Goal: Task Accomplishment & Management: Manage account settings

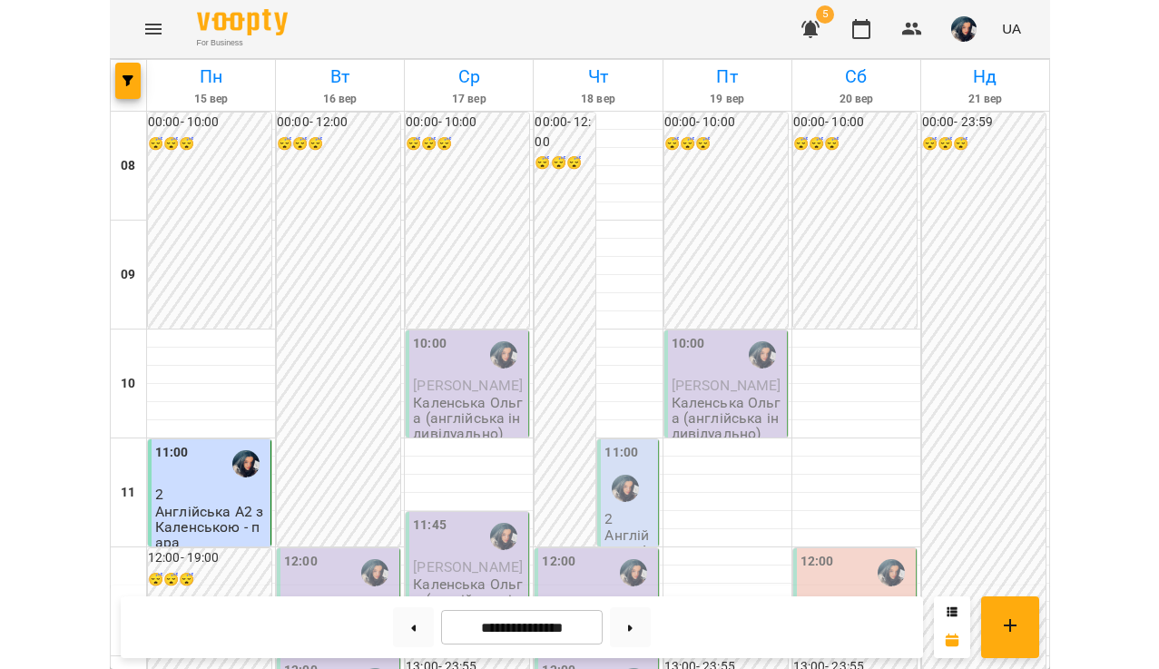
scroll to position [196, 0]
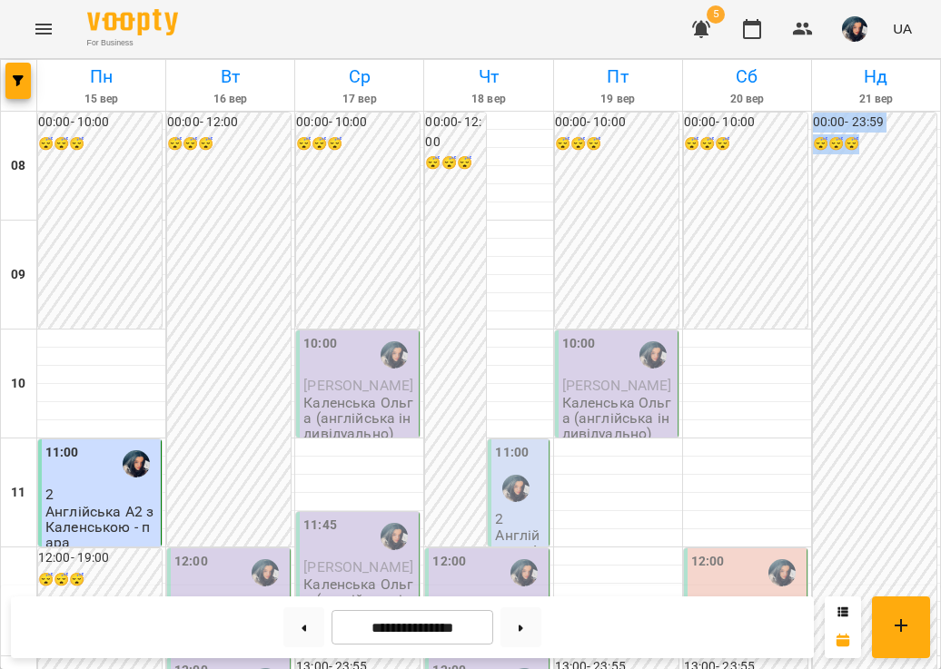
drag, startPoint x: 937, startPoint y: 241, endPoint x: 1186, endPoint y: 205, distance: 251.4
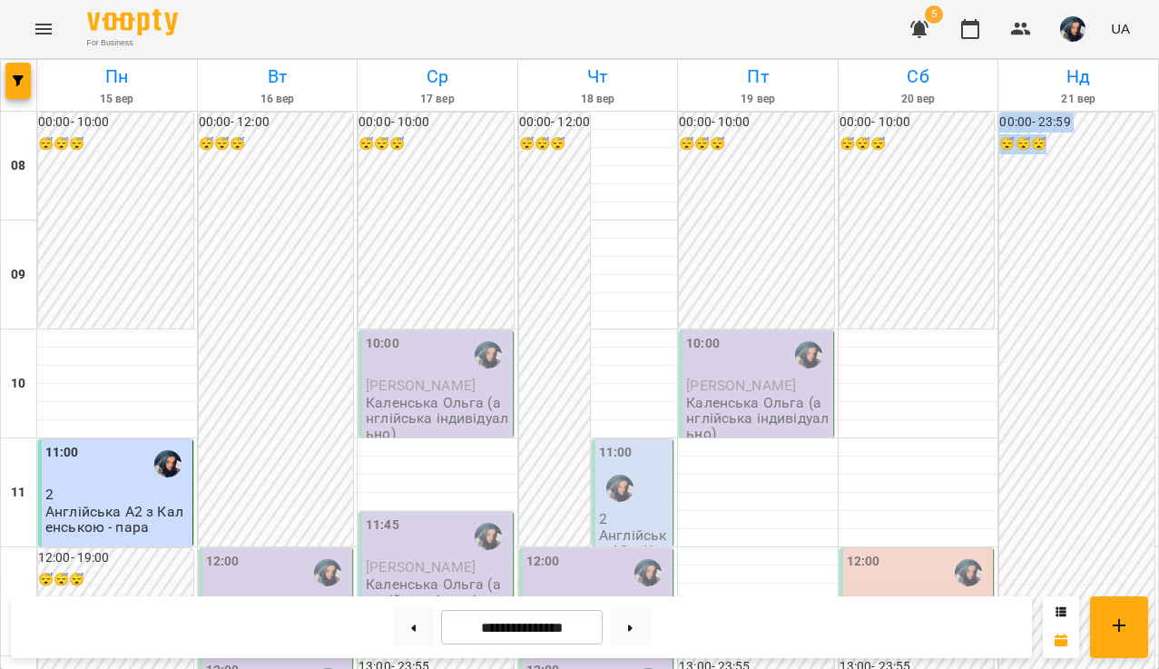
scroll to position [452, 0]
click at [633, 619] on button at bounding box center [630, 627] width 41 height 40
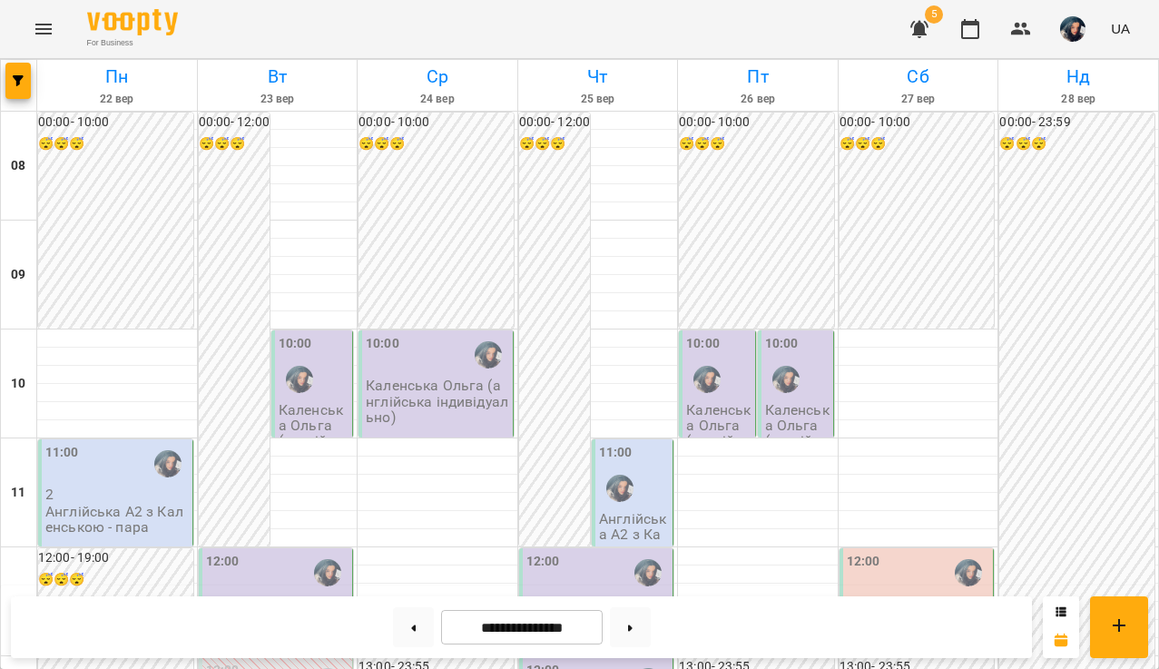
scroll to position [0, 0]
click at [720, 410] on p "Каленська Ольга (англійська індивідуально)" at bounding box center [718, 441] width 64 height 78
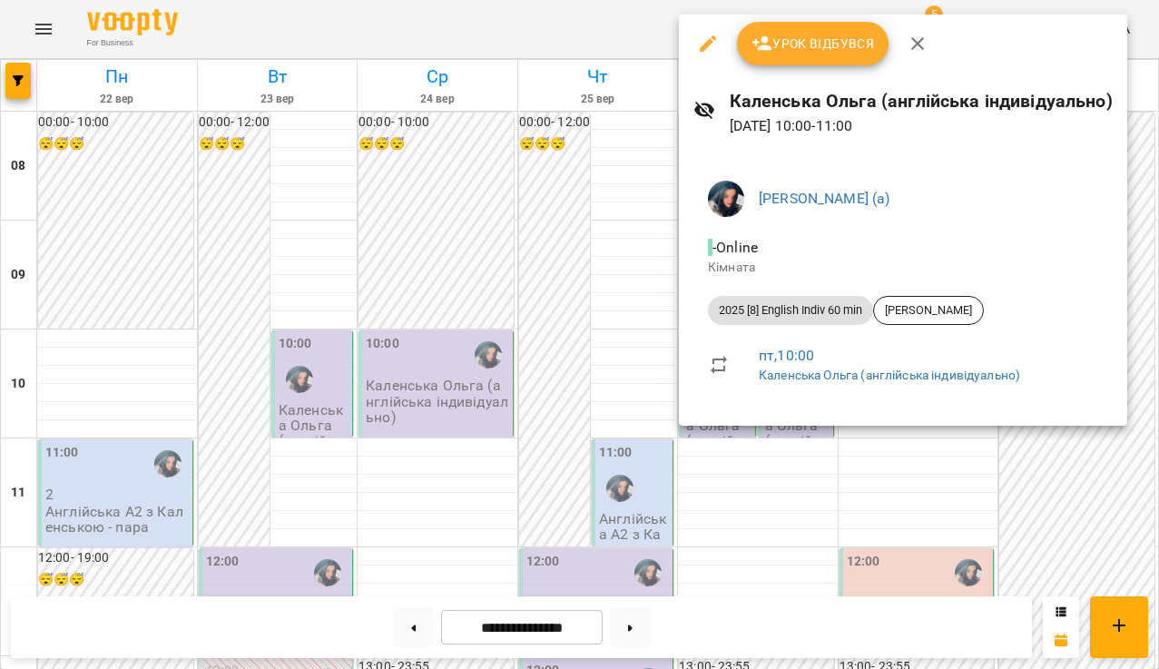
click at [938, 37] on div "Урок відбувся" at bounding box center [903, 44] width 448 height 58
click at [930, 39] on button "button" at bounding box center [918, 44] width 44 height 44
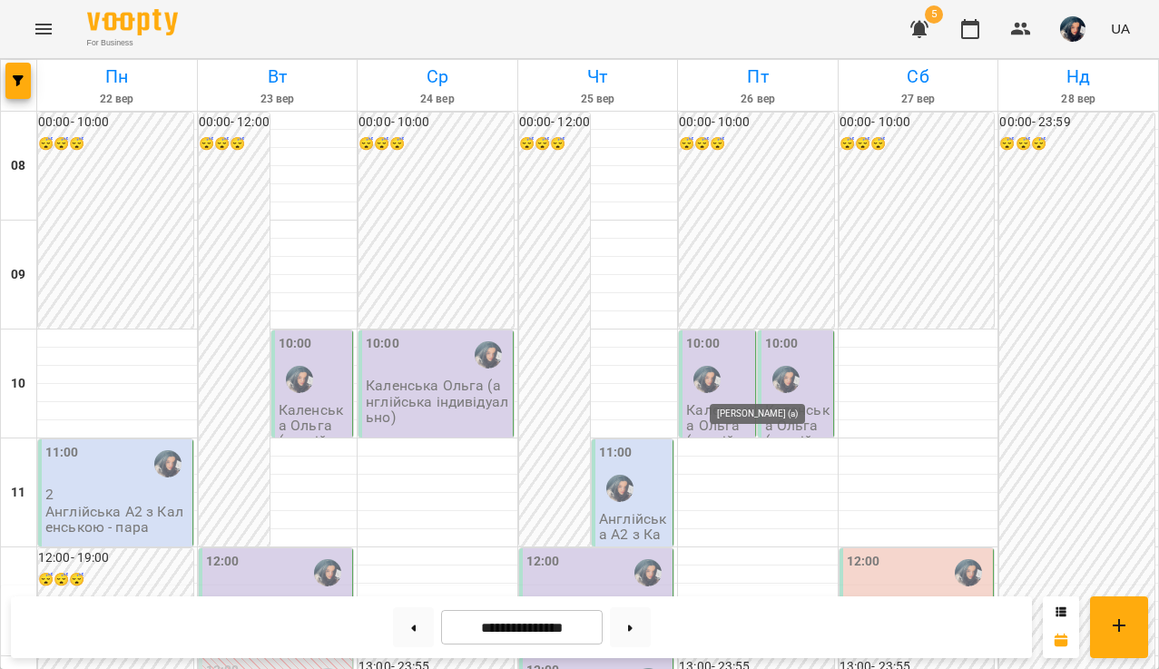
click at [792, 391] on div at bounding box center [786, 380] width 42 height 42
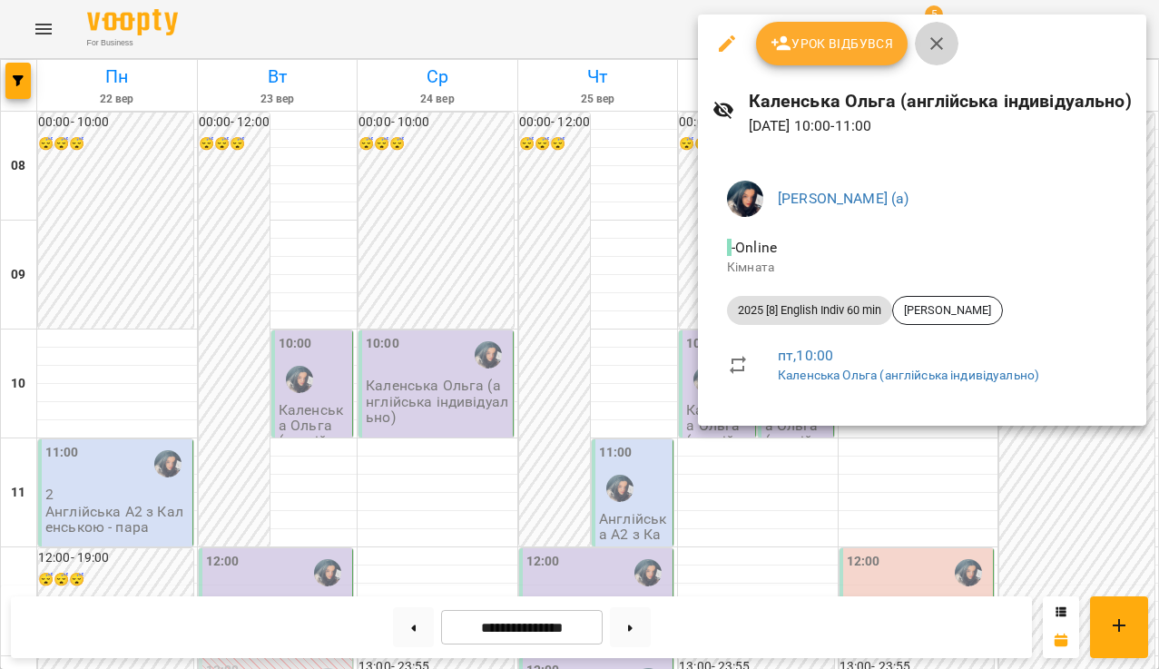
click at [928, 40] on icon "button" at bounding box center [937, 44] width 22 height 22
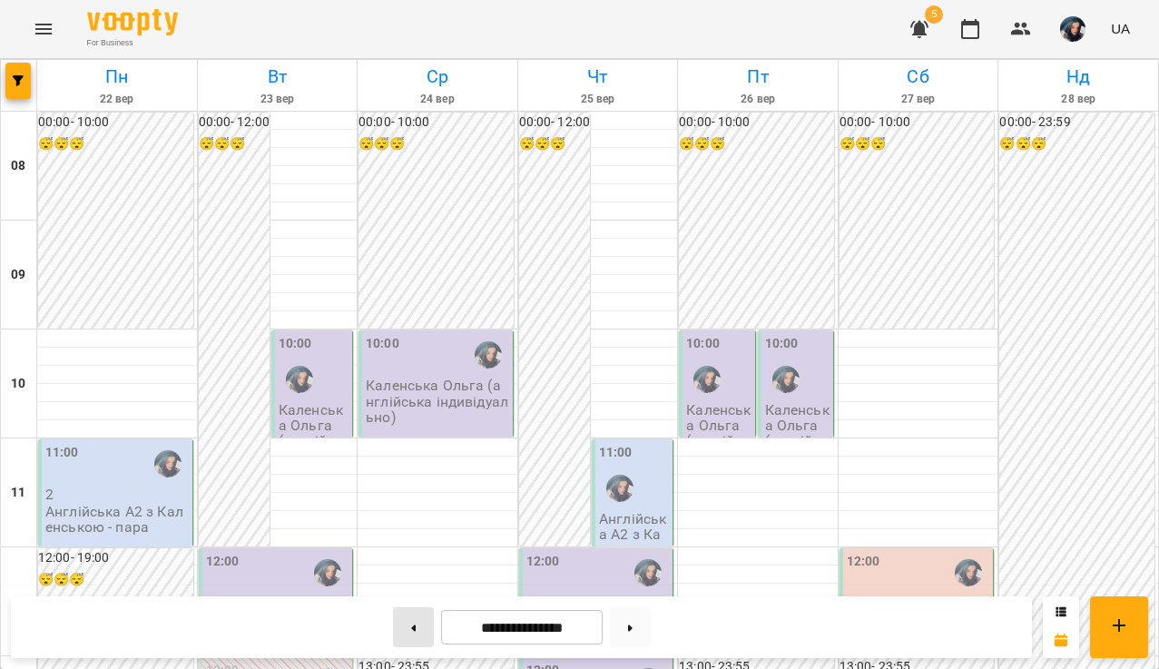
click at [415, 621] on button at bounding box center [413, 627] width 41 height 40
type input "**********"
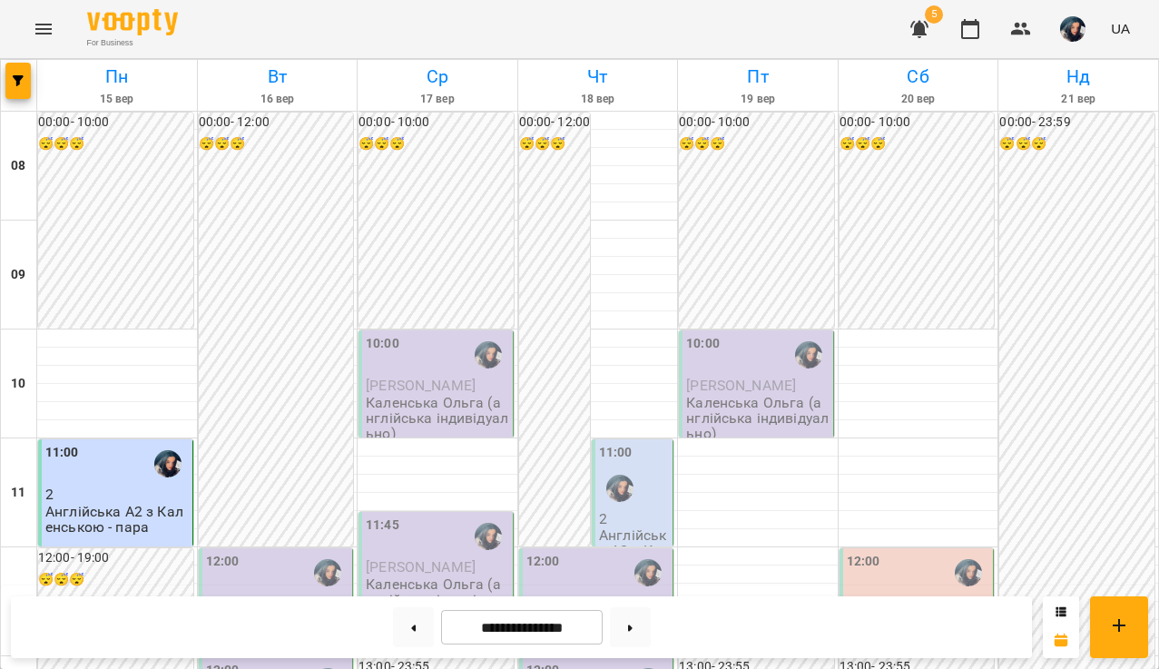
scroll to position [367, 0]
click at [283, 595] on span "[PERSON_NAME]" at bounding box center [261, 603] width 110 height 17
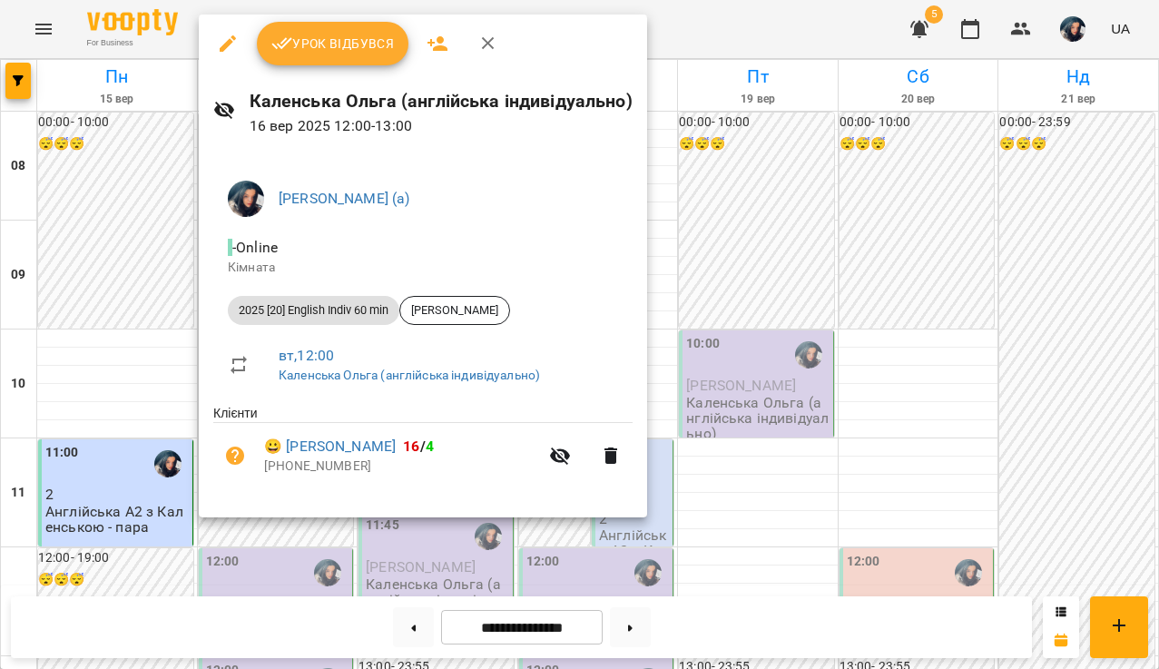
click at [340, 54] on span "Урок відбувся" at bounding box center [332, 44] width 123 height 22
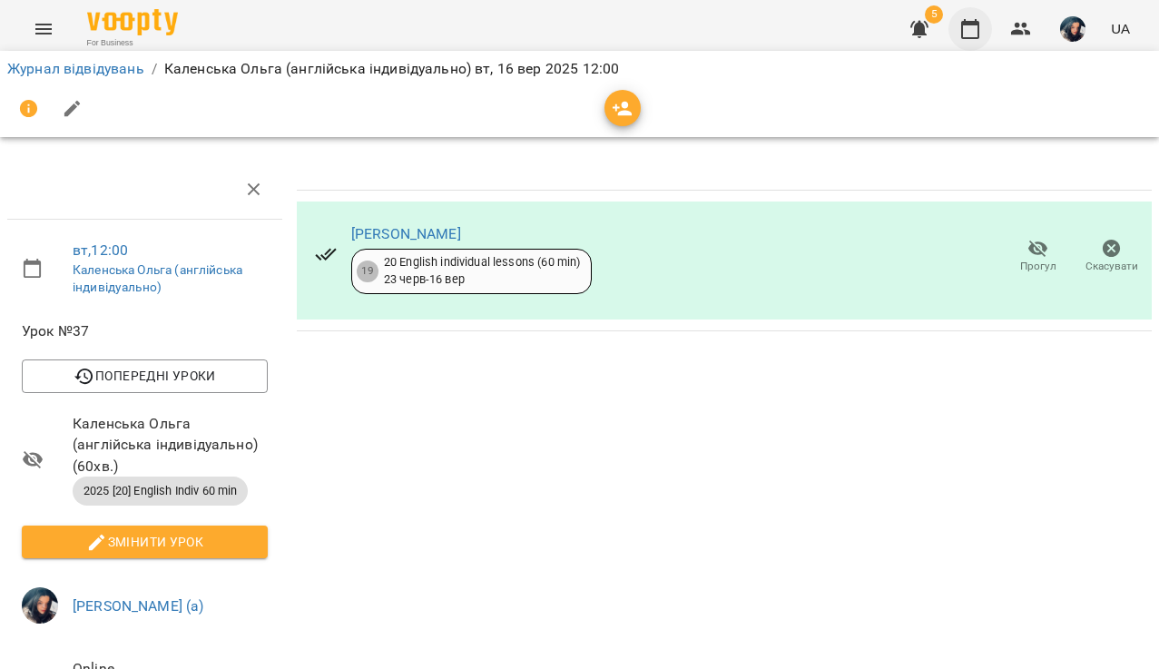
click at [940, 26] on icon "button" at bounding box center [970, 29] width 18 height 20
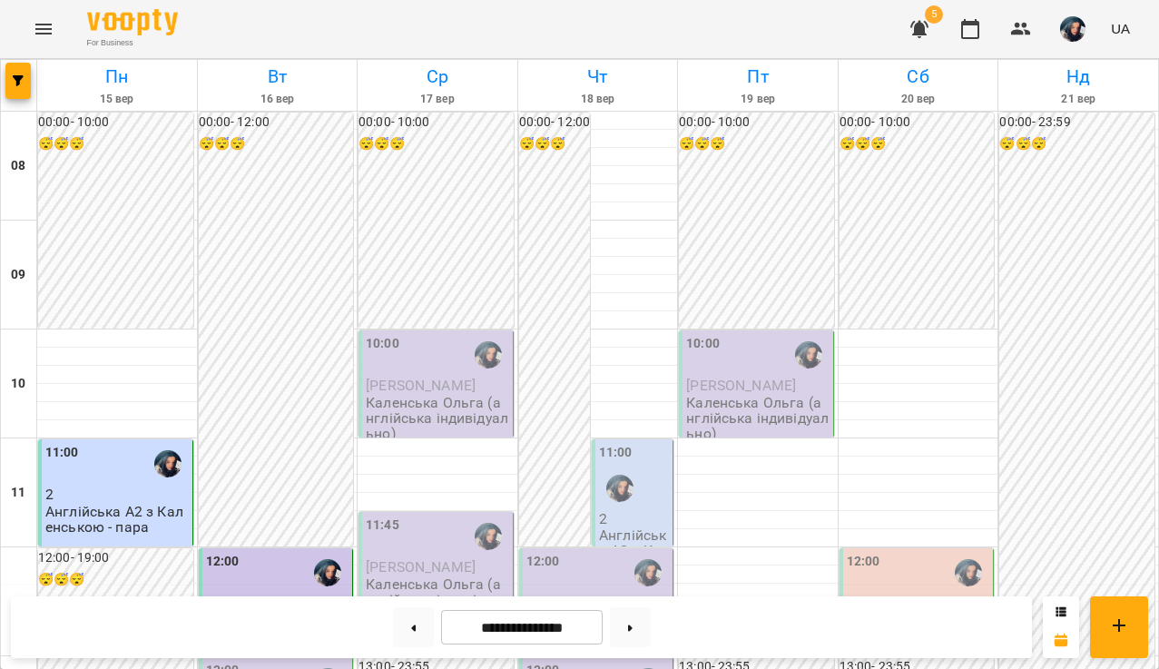
scroll to position [149, 0]
click at [940, 31] on img "button" at bounding box center [1072, 28] width 25 height 25
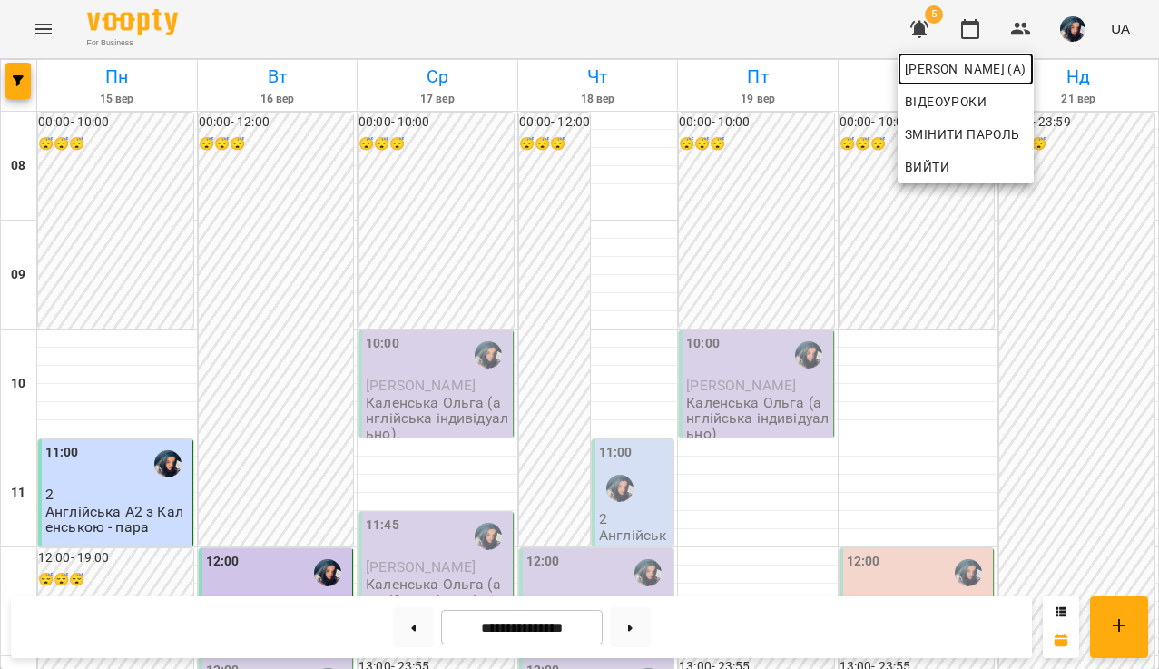
click at [940, 66] on span "[PERSON_NAME] (а)" at bounding box center [966, 69] width 122 height 22
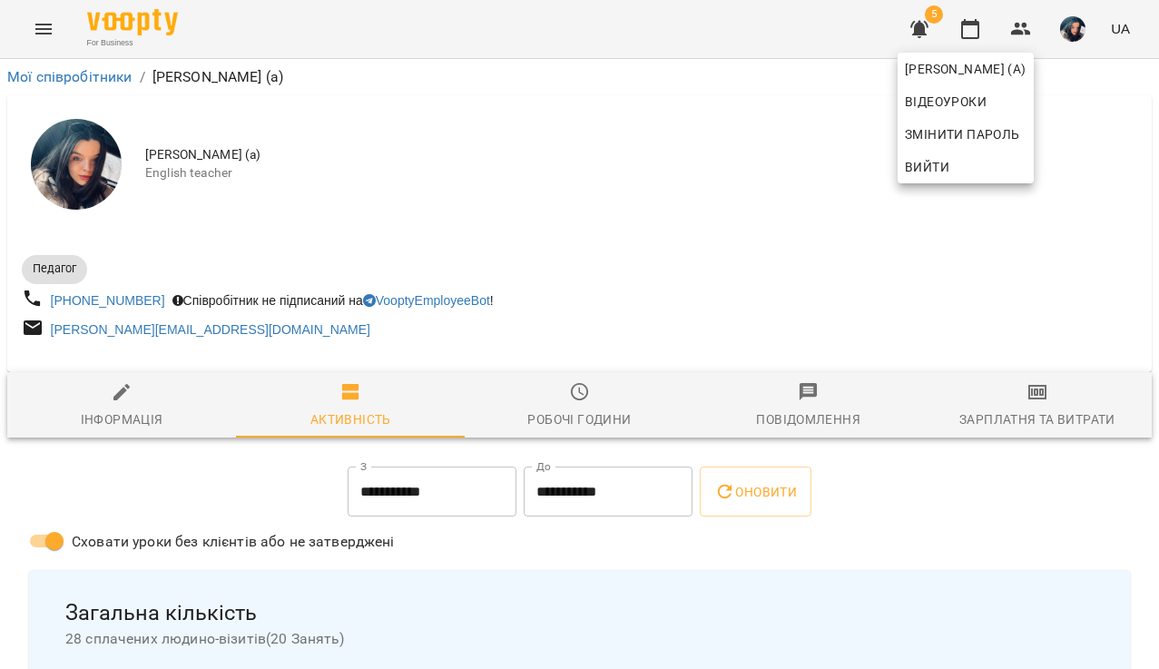
click at [635, 251] on div at bounding box center [579, 334] width 1159 height 669
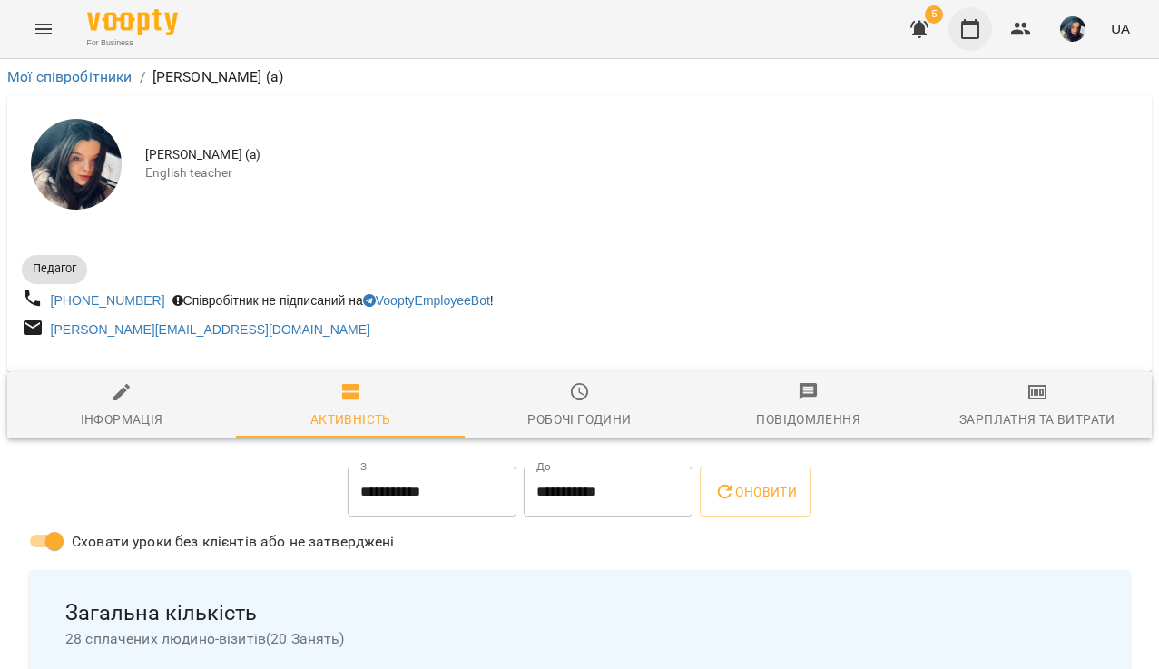
click at [940, 35] on icon "button" at bounding box center [971, 29] width 22 height 22
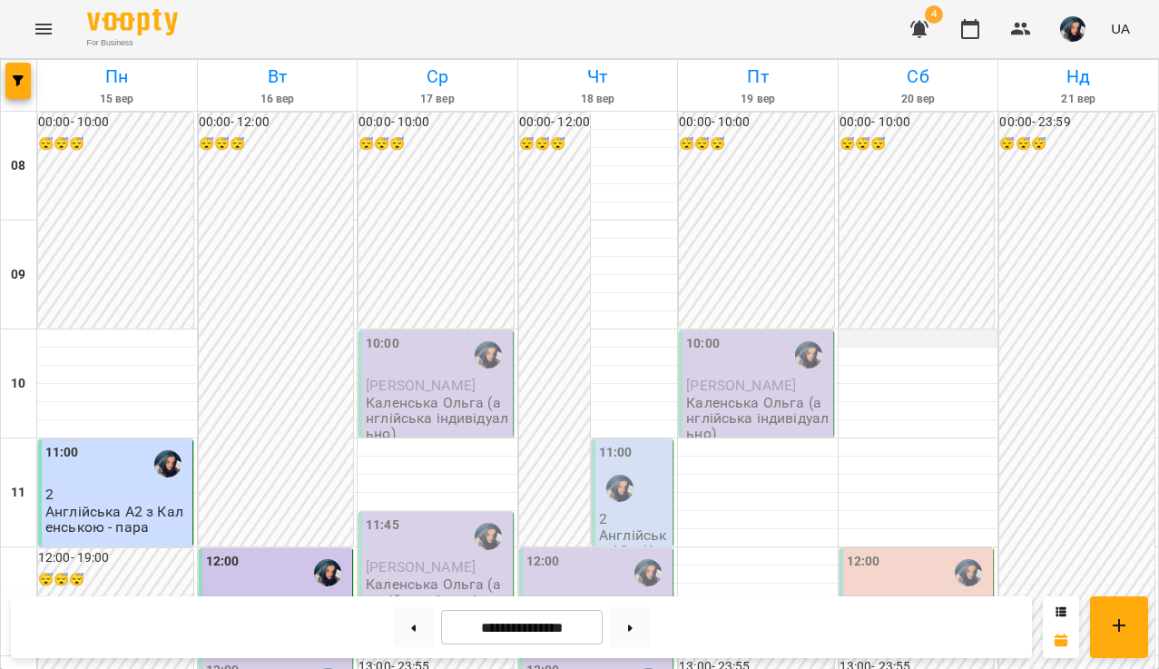
scroll to position [419, 0]
